Goal: Transaction & Acquisition: Purchase product/service

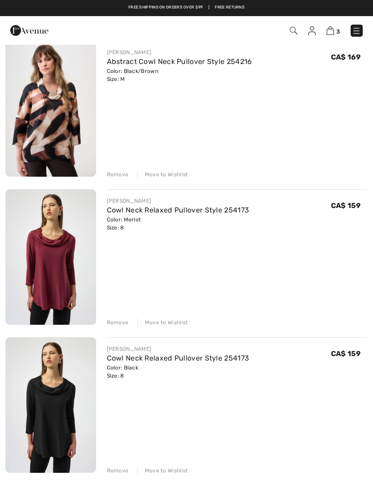
scroll to position [56, 0]
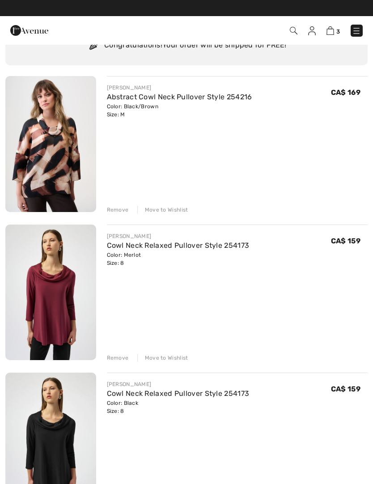
click at [118, 208] on div "Remove" at bounding box center [118, 210] width 22 height 8
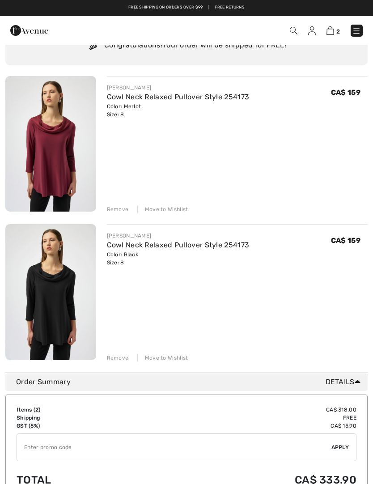
click at [359, 30] on img at bounding box center [356, 30] width 9 height 9
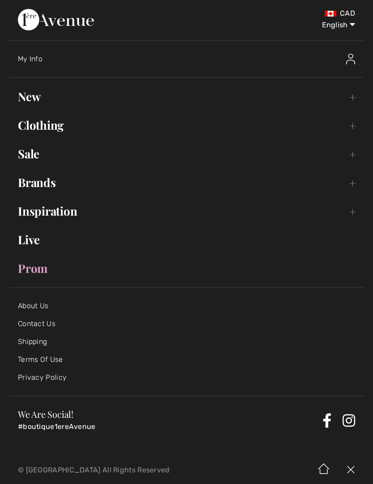
click at [98, 127] on link "Clothing Toggle submenu" at bounding box center [186, 125] width 355 height 20
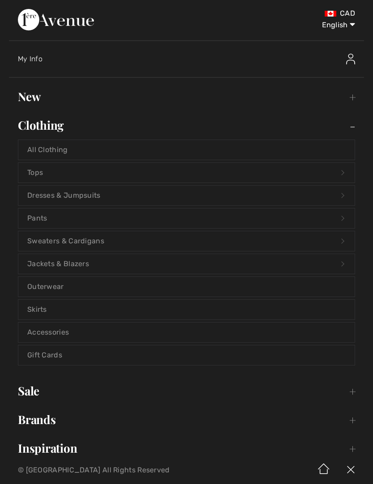
click at [325, 263] on link "Jackets & Blazers Open submenu" at bounding box center [186, 264] width 336 height 20
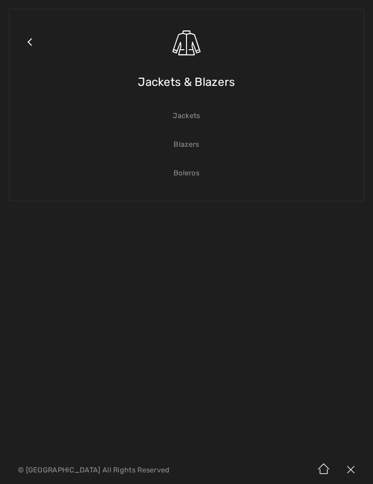
click at [194, 146] on link "Blazers" at bounding box center [186, 145] width 336 height 20
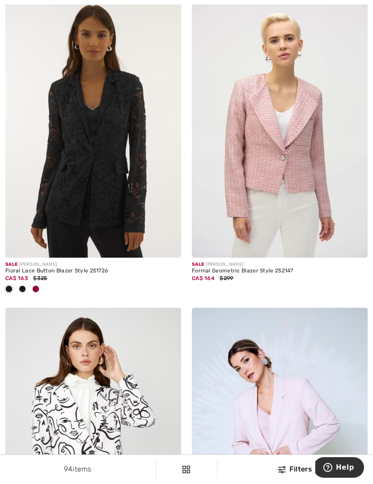
scroll to position [5176, 0]
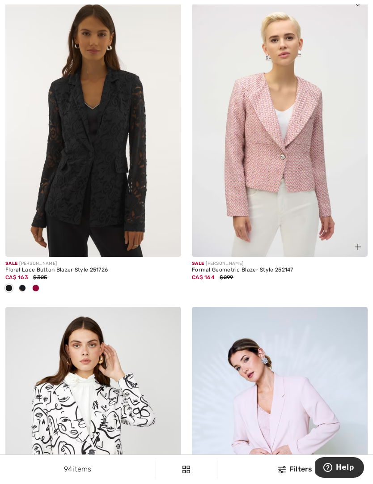
click at [302, 192] on img at bounding box center [280, 125] width 176 height 264
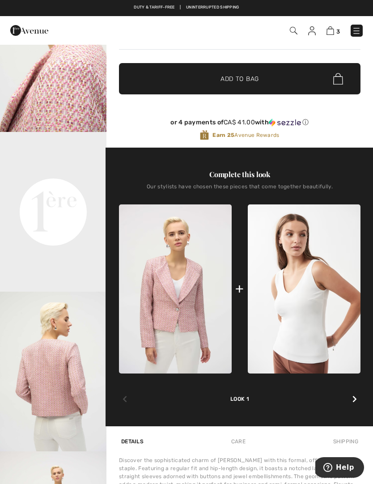
scroll to position [233, 0]
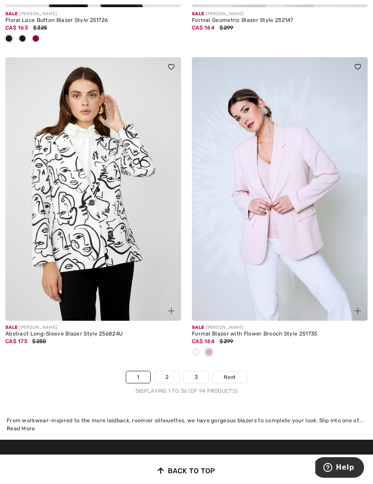
scroll to position [5427, 0]
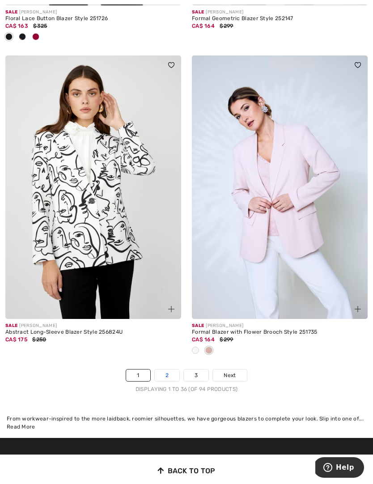
click at [169, 369] on link "2" at bounding box center [167, 375] width 25 height 12
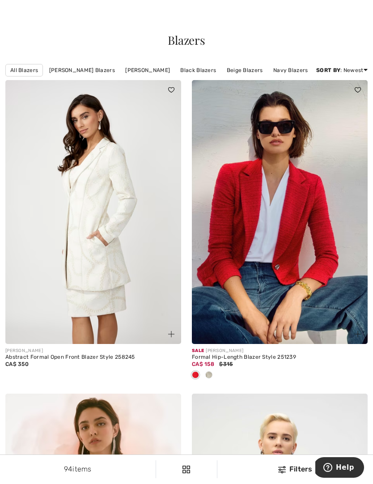
scroll to position [10, 0]
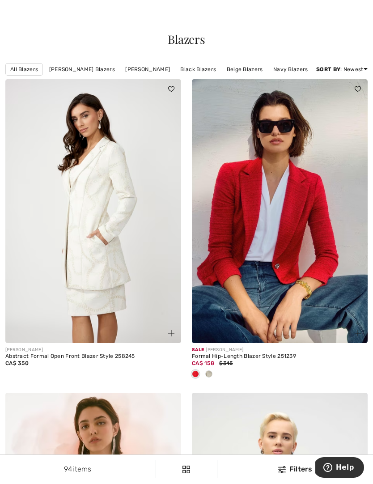
click at [209, 372] on span at bounding box center [208, 373] width 7 height 7
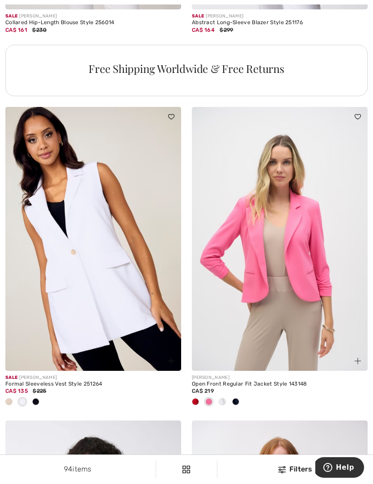
scroll to position [1882, 0]
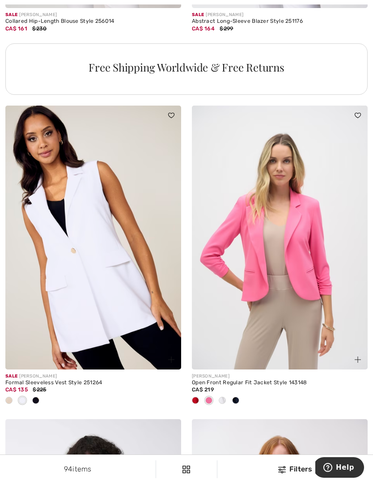
click at [210, 397] on span at bounding box center [208, 399] width 7 height 7
click at [226, 397] on div at bounding box center [221, 400] width 13 height 15
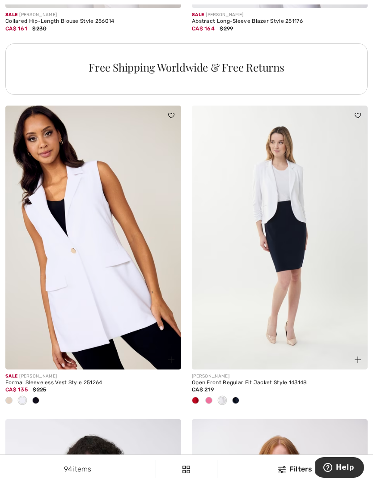
click at [244, 393] on div at bounding box center [280, 400] width 176 height 15
click at [237, 396] on span at bounding box center [235, 399] width 7 height 7
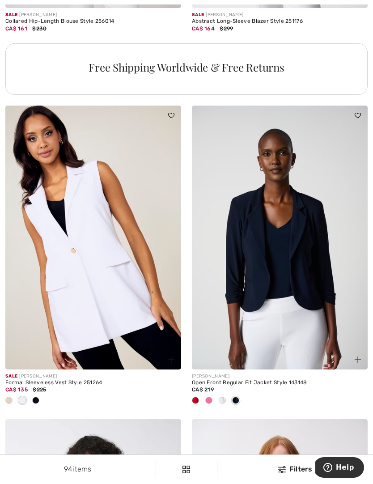
click at [203, 393] on div at bounding box center [208, 400] width 13 height 15
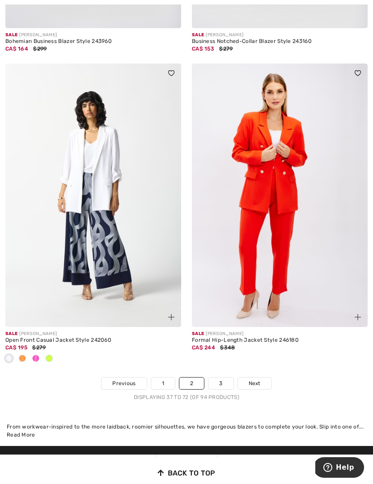
scroll to position [5408, 0]
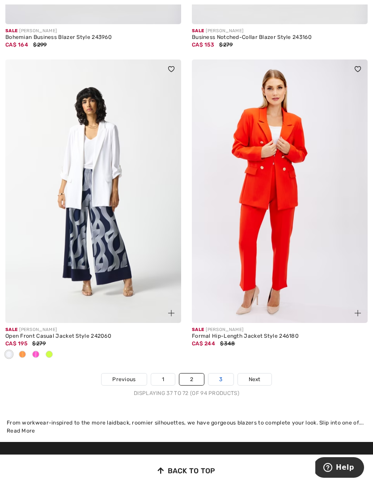
click at [226, 373] on link "3" at bounding box center [220, 379] width 25 height 12
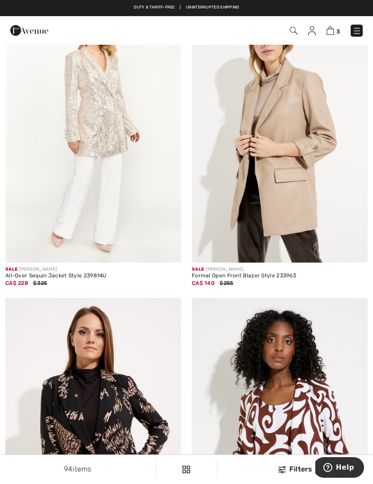
scroll to position [2314, 0]
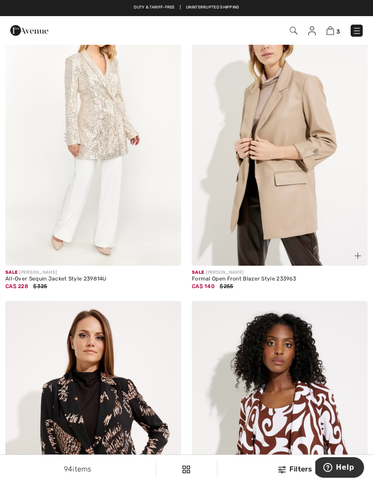
click at [326, 244] on img at bounding box center [280, 134] width 176 height 264
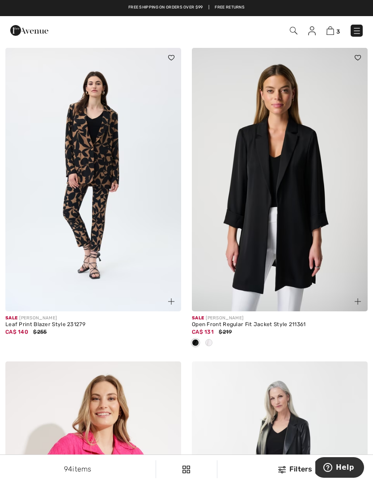
scroll to position [2865, 0]
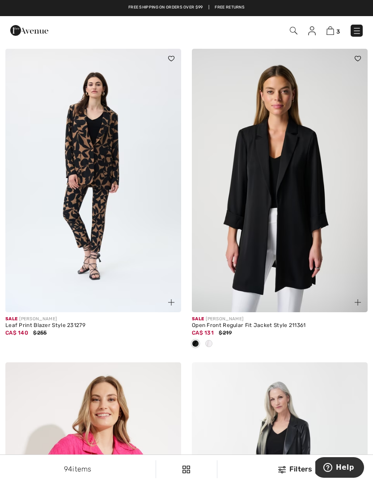
click at [355, 27] on img at bounding box center [356, 30] width 9 height 9
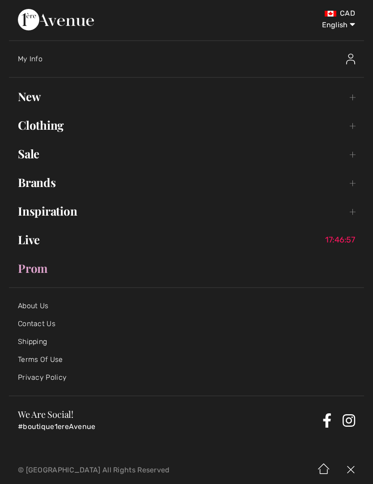
click at [47, 104] on link "New Toggle submenu" at bounding box center [186, 97] width 355 height 20
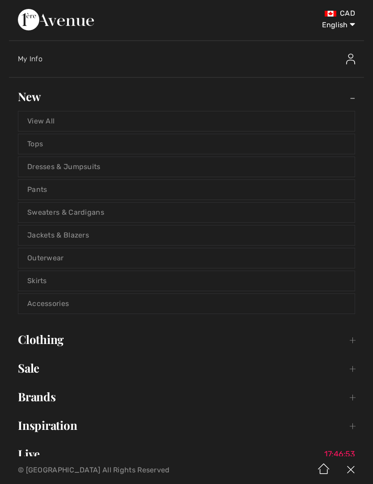
click at [329, 168] on link "Dresses & Jumpsuits" at bounding box center [186, 167] width 336 height 20
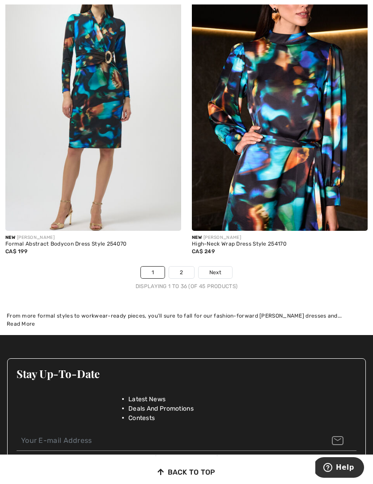
scroll to position [5628, 0]
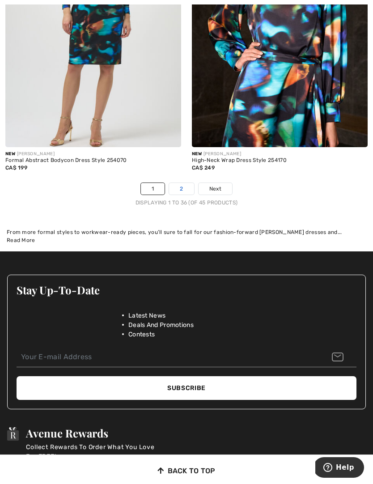
click at [188, 184] on link "2" at bounding box center [181, 189] width 25 height 12
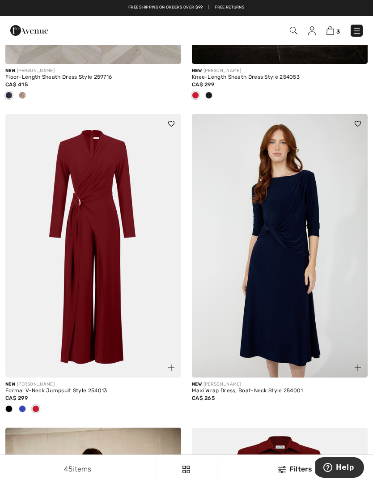
scroll to position [602, 0]
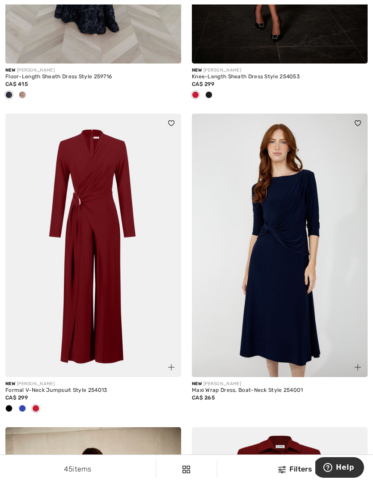
click at [98, 302] on img at bounding box center [93, 246] width 176 height 264
click at [133, 323] on img at bounding box center [93, 246] width 176 height 264
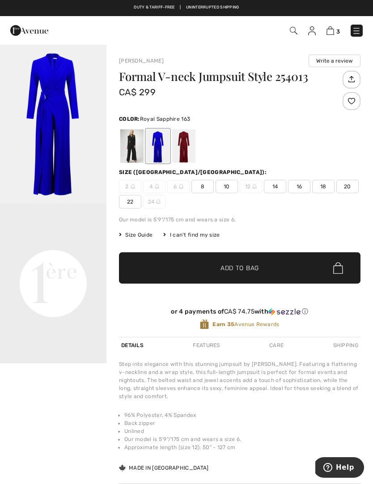
click at [205, 187] on span "8" at bounding box center [202, 186] width 22 height 13
click at [187, 151] on div at bounding box center [183, 146] width 23 height 34
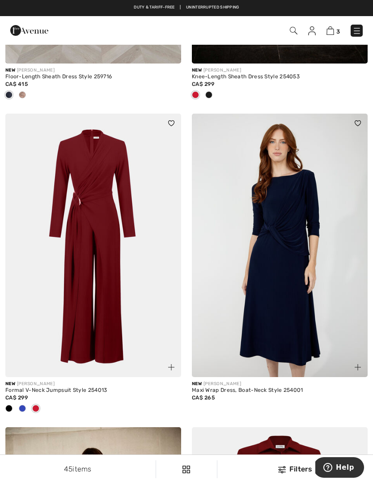
click at [356, 34] on img at bounding box center [356, 30] width 9 height 9
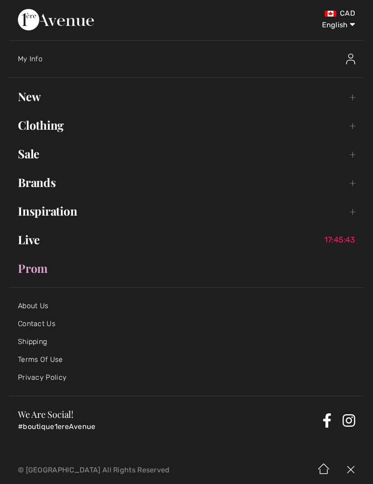
click at [350, 134] on link "Clothing Toggle submenu" at bounding box center [186, 125] width 355 height 20
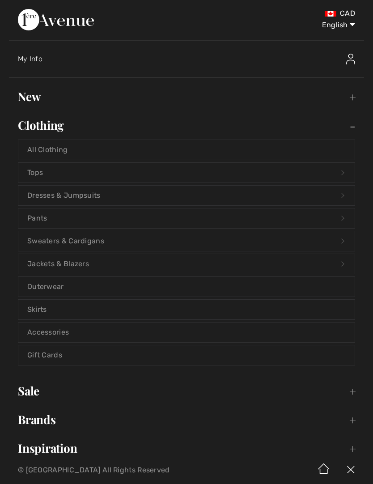
click at [343, 215] on link "Pants Open submenu" at bounding box center [186, 218] width 336 height 20
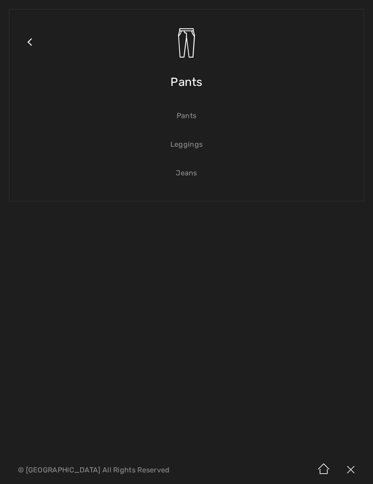
click at [192, 177] on link "Jeans" at bounding box center [186, 173] width 336 height 20
click at [195, 177] on link "Jeans" at bounding box center [186, 173] width 336 height 20
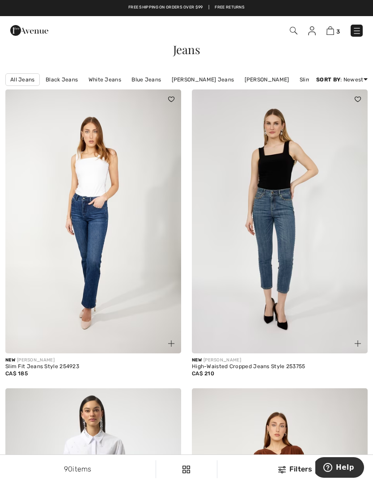
click at [2, 307] on div "New FRANK LYMAN Slim Fit Jeans Style 254923 CA$ 185" at bounding box center [93, 238] width 186 height 299
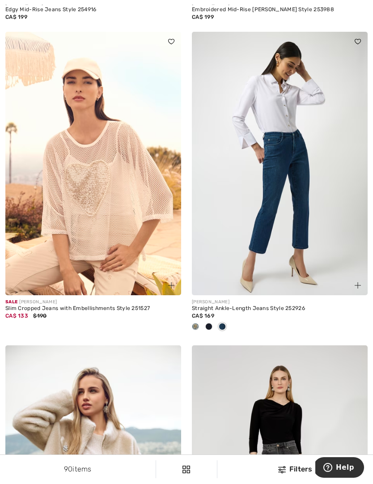
scroll to position [2823, 0]
click at [198, 324] on span at bounding box center [195, 325] width 7 height 7
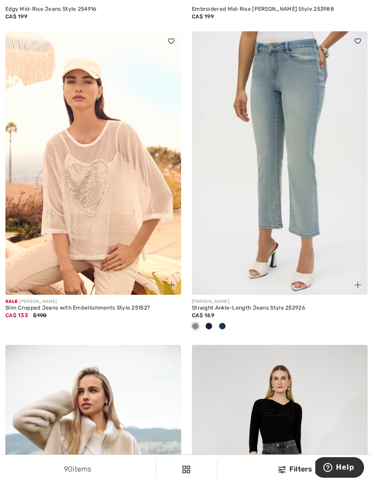
click at [212, 325] on div at bounding box center [208, 326] width 13 height 15
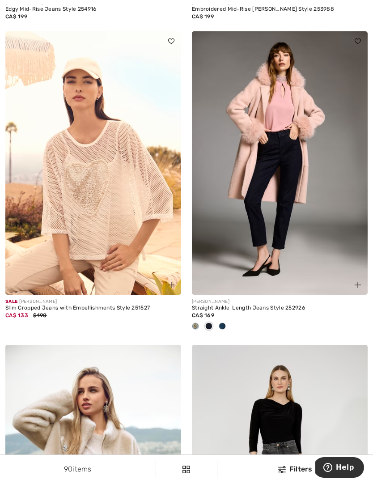
click at [232, 321] on div at bounding box center [280, 326] width 176 height 15
click at [227, 320] on div at bounding box center [221, 326] width 13 height 15
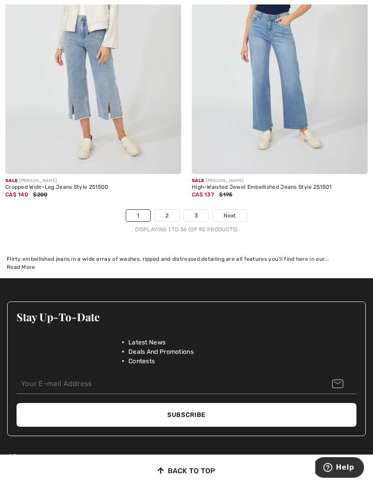
scroll to position [5528, 0]
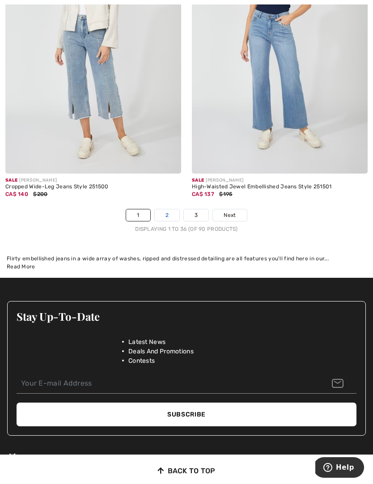
click at [169, 210] on link "2" at bounding box center [167, 215] width 25 height 12
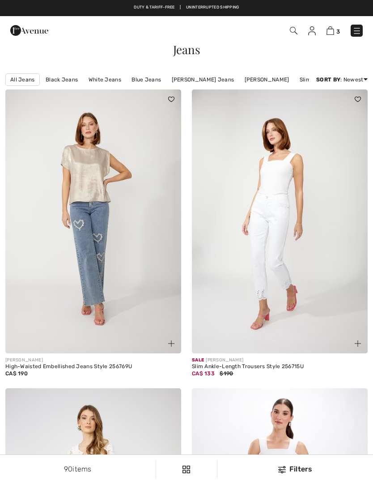
checkbox input "true"
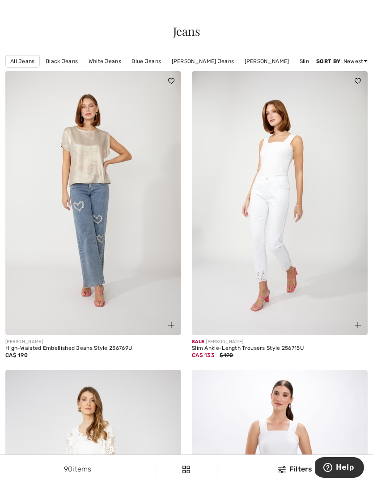
scroll to position [19, 0]
click at [93, 251] on img at bounding box center [93, 203] width 176 height 264
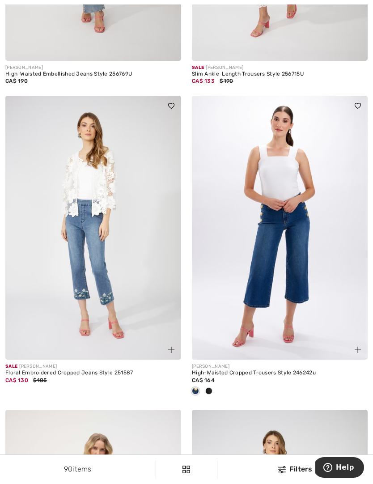
scroll to position [293, 0]
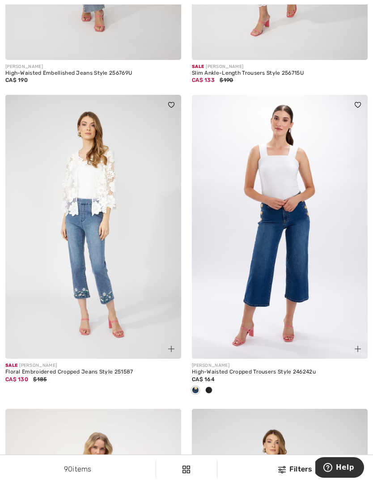
click at [111, 293] on img at bounding box center [93, 227] width 176 height 264
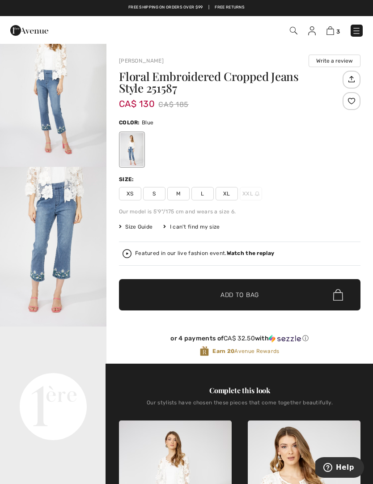
scroll to position [69, 0]
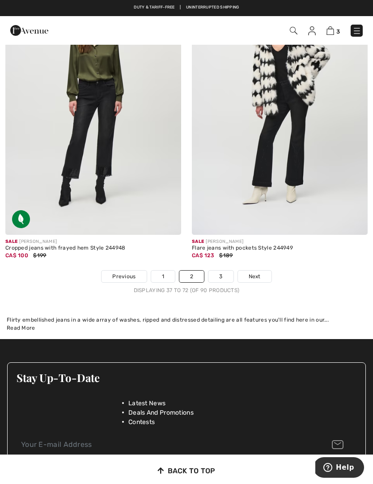
scroll to position [5482, 0]
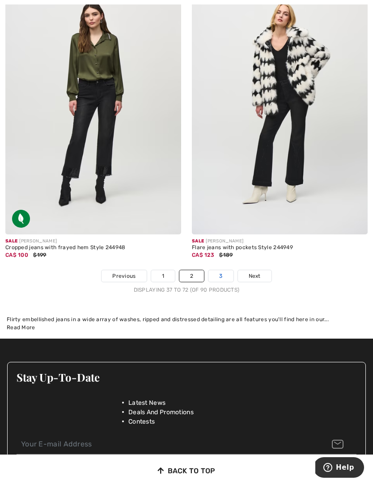
click at [221, 270] on link "3" at bounding box center [220, 276] width 25 height 12
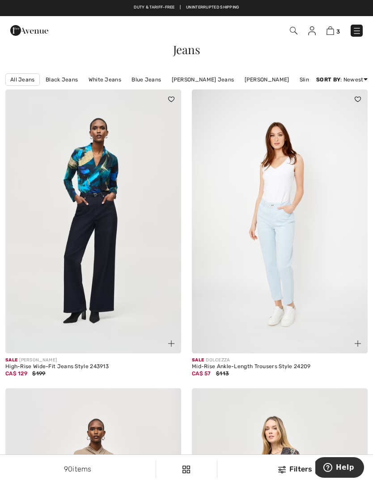
click at [357, 32] on img at bounding box center [356, 30] width 9 height 9
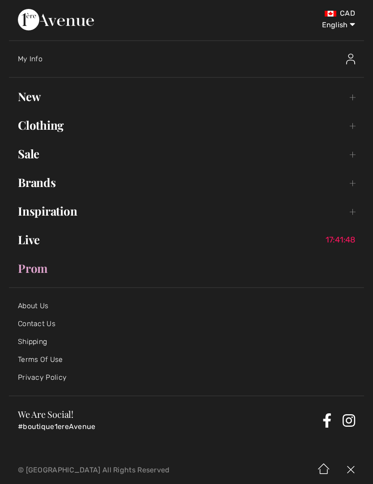
click at [352, 127] on link "Clothing Toggle submenu" at bounding box center [186, 125] width 355 height 20
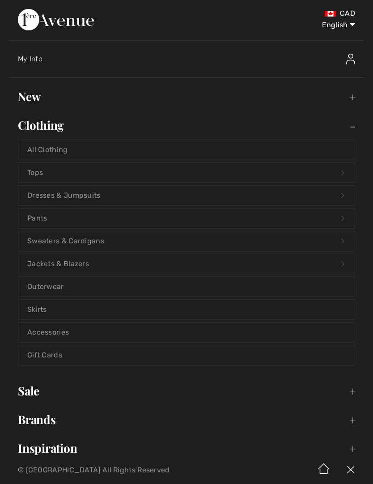
click at [296, 332] on link "Accessories" at bounding box center [186, 332] width 336 height 20
click at [57, 330] on link "Accessories" at bounding box center [186, 332] width 336 height 20
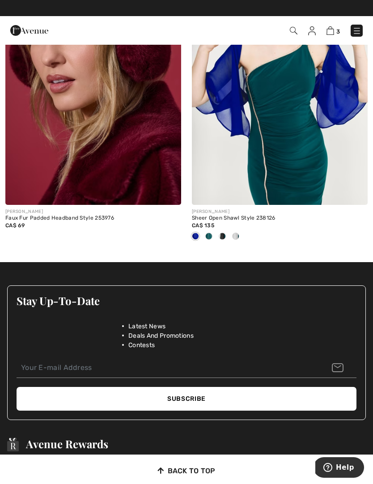
scroll to position [2930, 0]
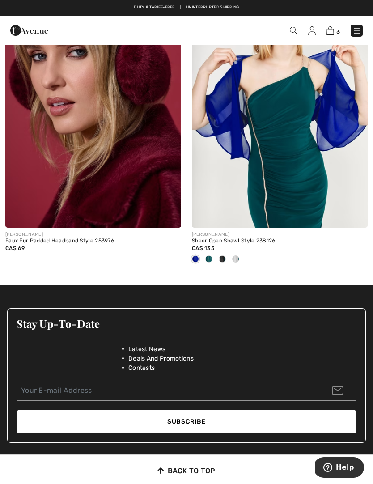
click at [358, 29] on img at bounding box center [356, 30] width 9 height 9
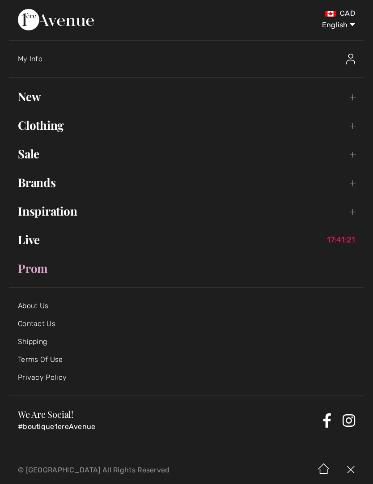
click at [350, 126] on link "Clothing Toggle submenu" at bounding box center [186, 125] width 355 height 20
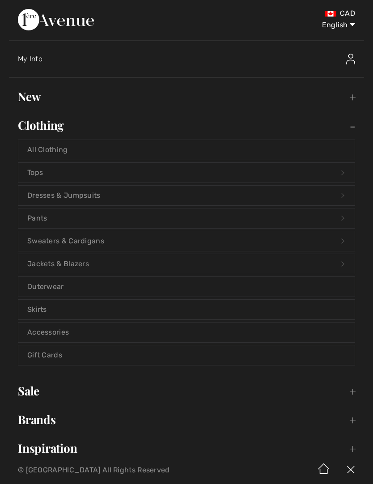
click at [323, 332] on link "Accessories" at bounding box center [186, 332] width 336 height 20
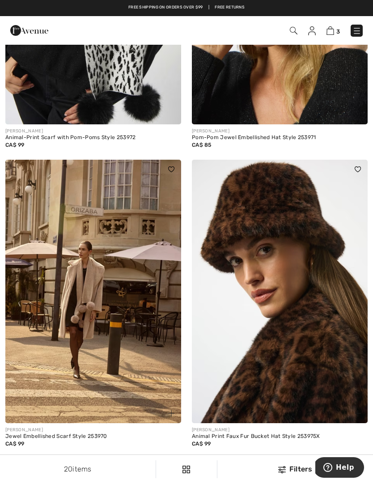
scroll to position [2436, 0]
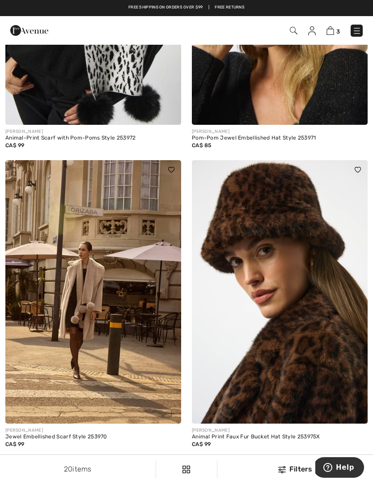
click at [360, 25] on link at bounding box center [356, 31] width 12 height 12
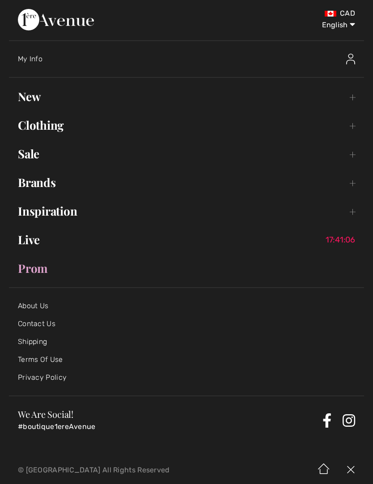
click at [347, 130] on link "Clothing Toggle submenu" at bounding box center [186, 125] width 355 height 20
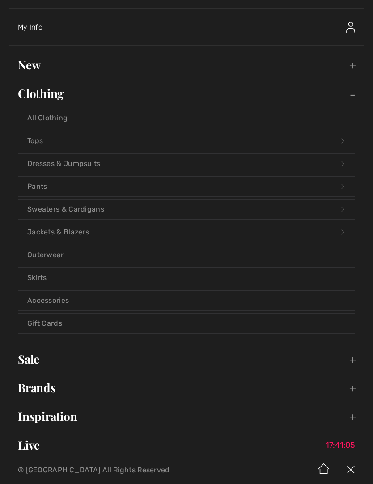
scroll to position [33, 0]
click at [326, 202] on link "Sweaters & Cardigans Open submenu" at bounding box center [186, 208] width 336 height 20
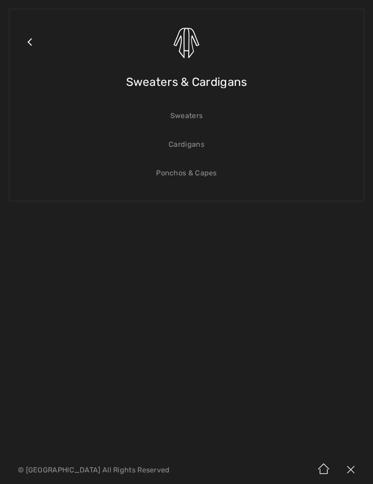
click at [192, 143] on link "Cardigans" at bounding box center [186, 145] width 336 height 20
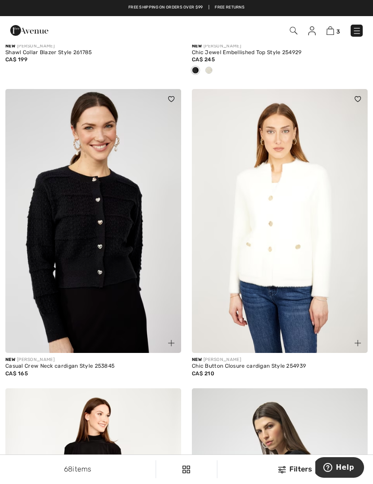
scroll to position [313, 0]
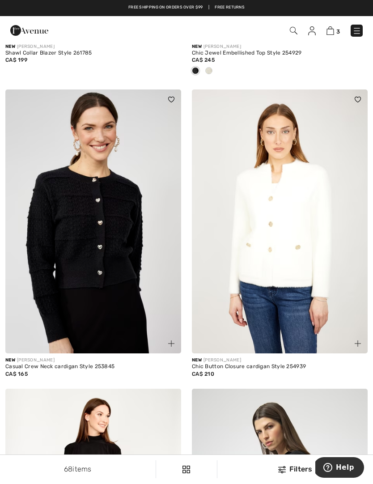
click at [113, 221] on img at bounding box center [93, 221] width 176 height 264
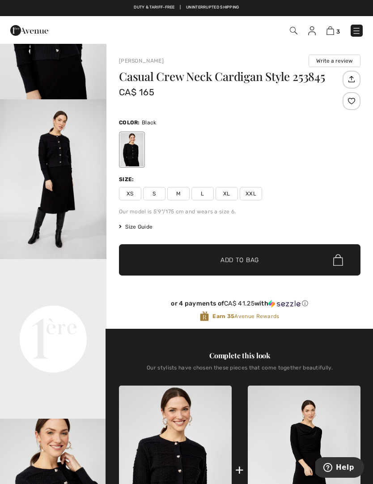
scroll to position [130, 0]
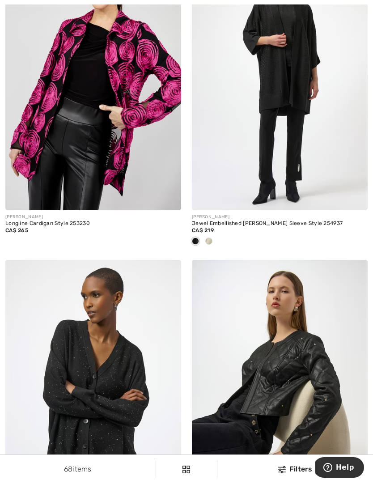
scroll to position [1384, 0]
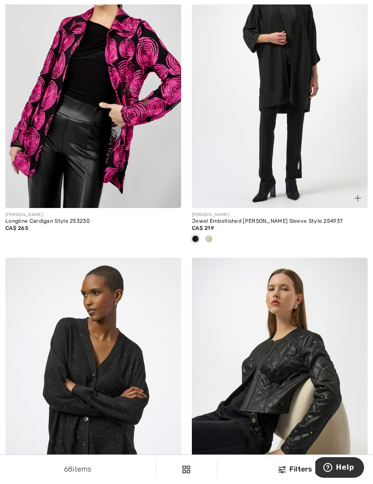
click at [213, 235] on div at bounding box center [208, 239] width 13 height 15
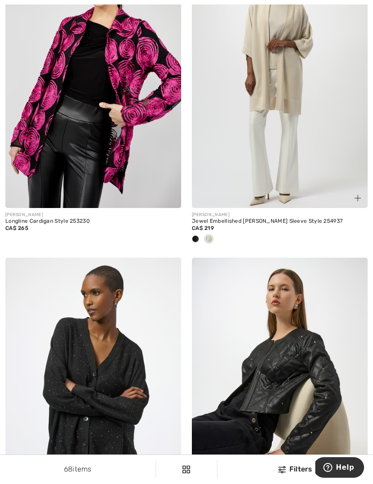
click at [288, 130] on img at bounding box center [280, 76] width 176 height 264
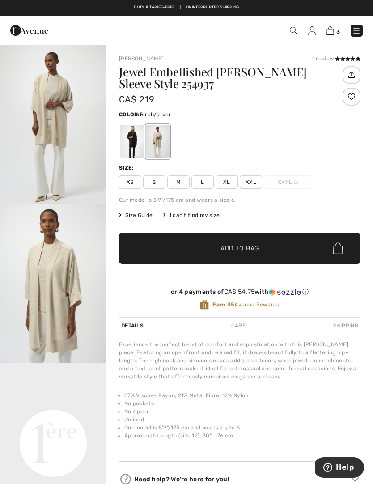
click at [186, 182] on span "M" at bounding box center [178, 181] width 22 height 13
click at [131, 144] on div at bounding box center [131, 142] width 23 height 34
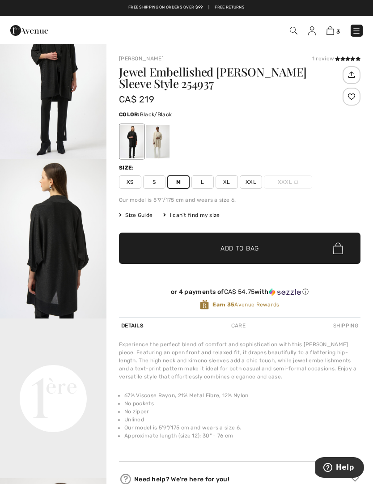
scroll to position [46, 0]
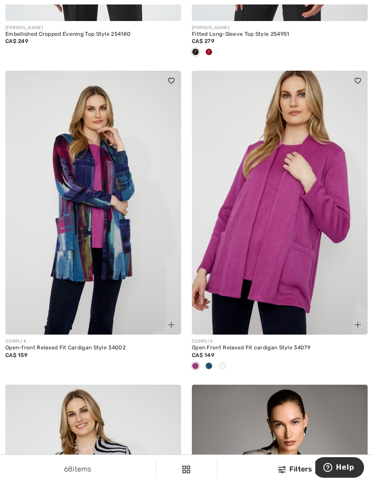
scroll to position [2261, 0]
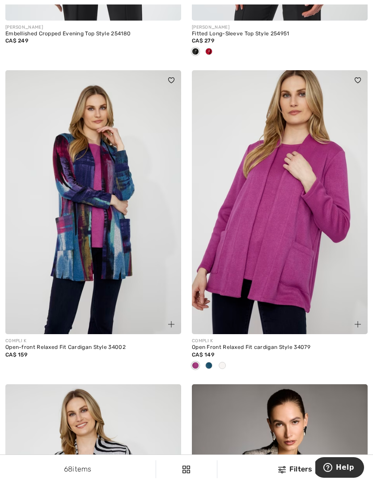
click at [227, 361] on div at bounding box center [221, 365] width 13 height 15
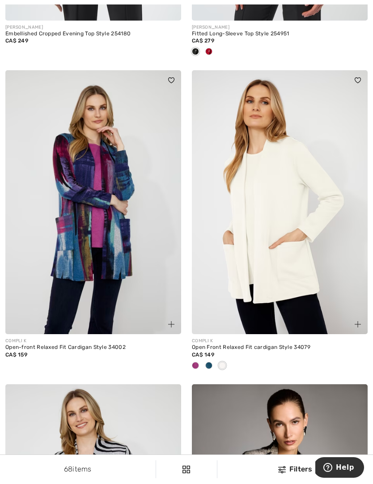
click at [320, 189] on img at bounding box center [280, 202] width 176 height 264
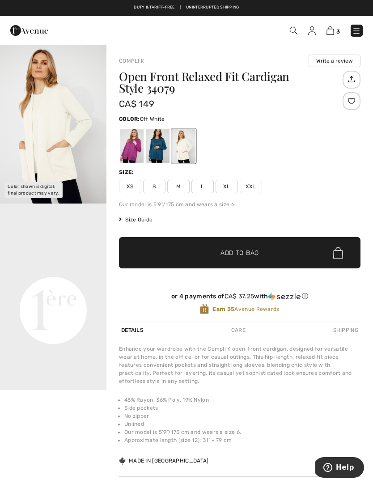
click at [187, 185] on span "M" at bounding box center [178, 186] width 22 height 13
click at [202, 247] on span "✔ Added to Bag Add to Bag" at bounding box center [239, 252] width 241 height 31
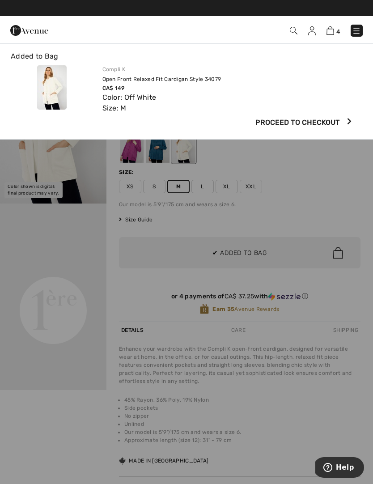
click at [46, 114] on button "Proceed to Checkout" at bounding box center [179, 123] width 350 height 18
click at [42, 87] on img at bounding box center [51, 87] width 29 height 44
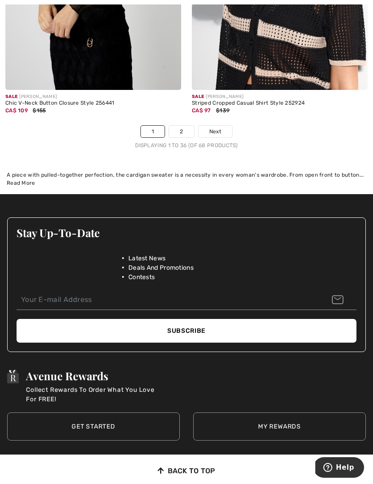
scroll to position [5736, 0]
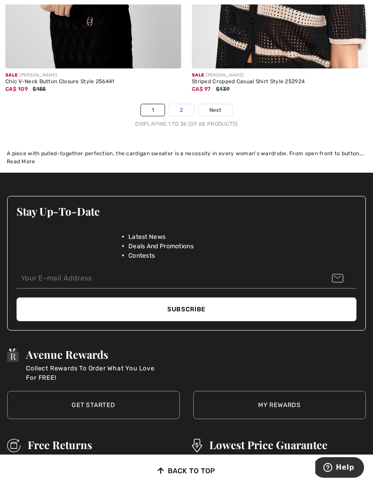
click at [186, 107] on link "2" at bounding box center [181, 110] width 25 height 12
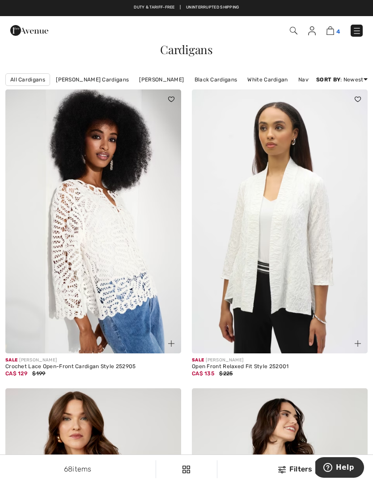
click at [333, 32] on img at bounding box center [330, 30] width 8 height 8
click at [333, 31] on img at bounding box center [330, 30] width 8 height 8
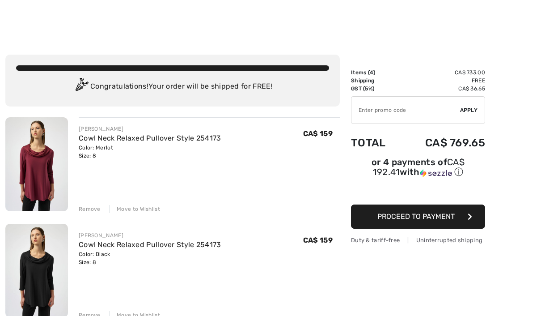
click at [372, 108] on input "TEXT" at bounding box center [405, 110] width 109 height 27
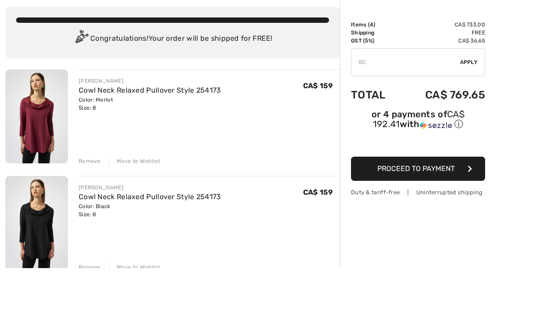
scroll to position [18, 0]
type input "GC005013364"
click at [372, 88] on span "Apply" at bounding box center [469, 92] width 18 height 8
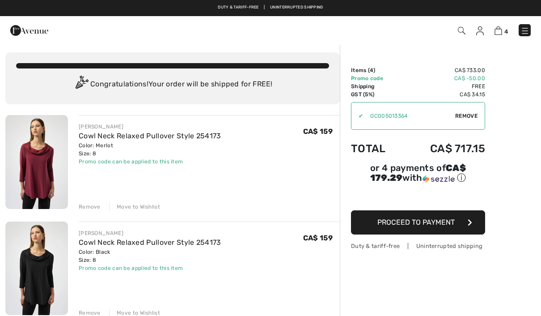
scroll to position [0, 0]
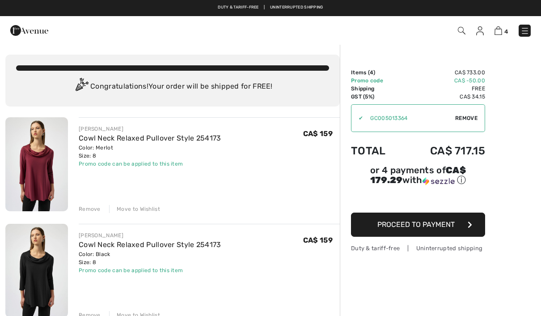
click at [372, 226] on span "Proceed to Payment" at bounding box center [415, 224] width 77 height 8
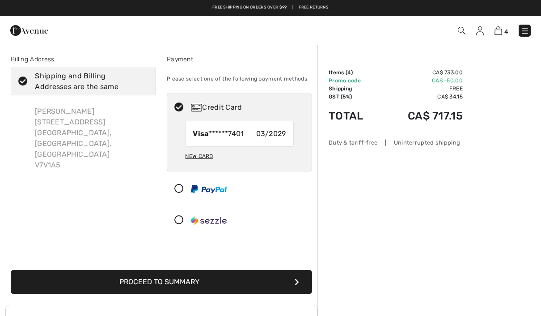
click at [106, 280] on button "Proceed to Summary" at bounding box center [161, 281] width 301 height 24
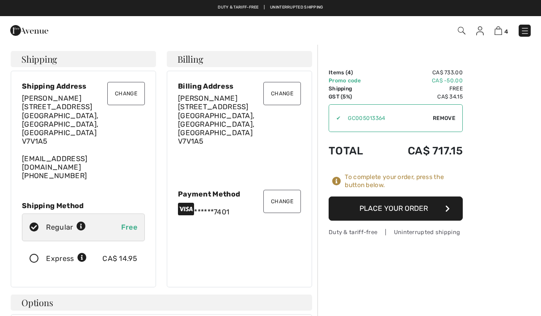
click at [416, 207] on button "Place Your Order" at bounding box center [395, 208] width 134 height 24
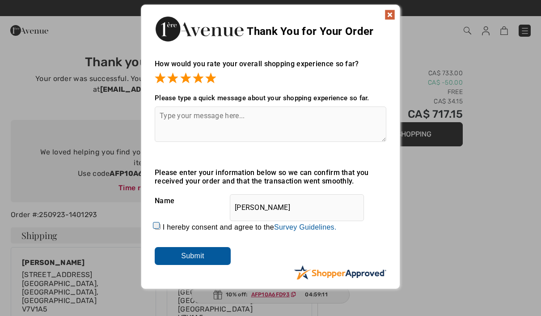
click at [188, 257] on input "Submit" at bounding box center [193, 256] width 76 height 18
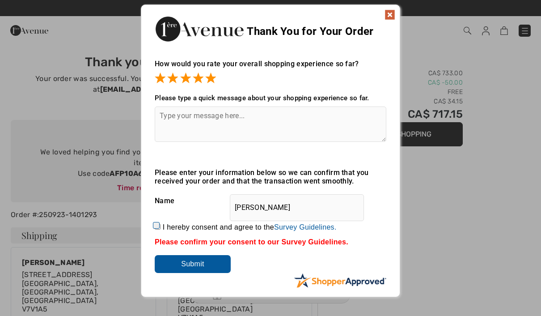
click at [394, 13] on img at bounding box center [389, 14] width 11 height 11
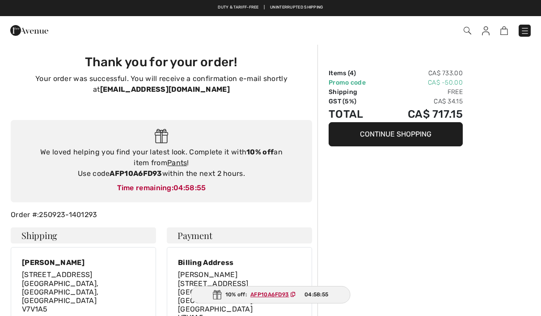
click at [273, 295] on ins "AFP10A6FD93" at bounding box center [269, 294] width 38 height 6
